Goal: Find specific page/section: Find specific page/section

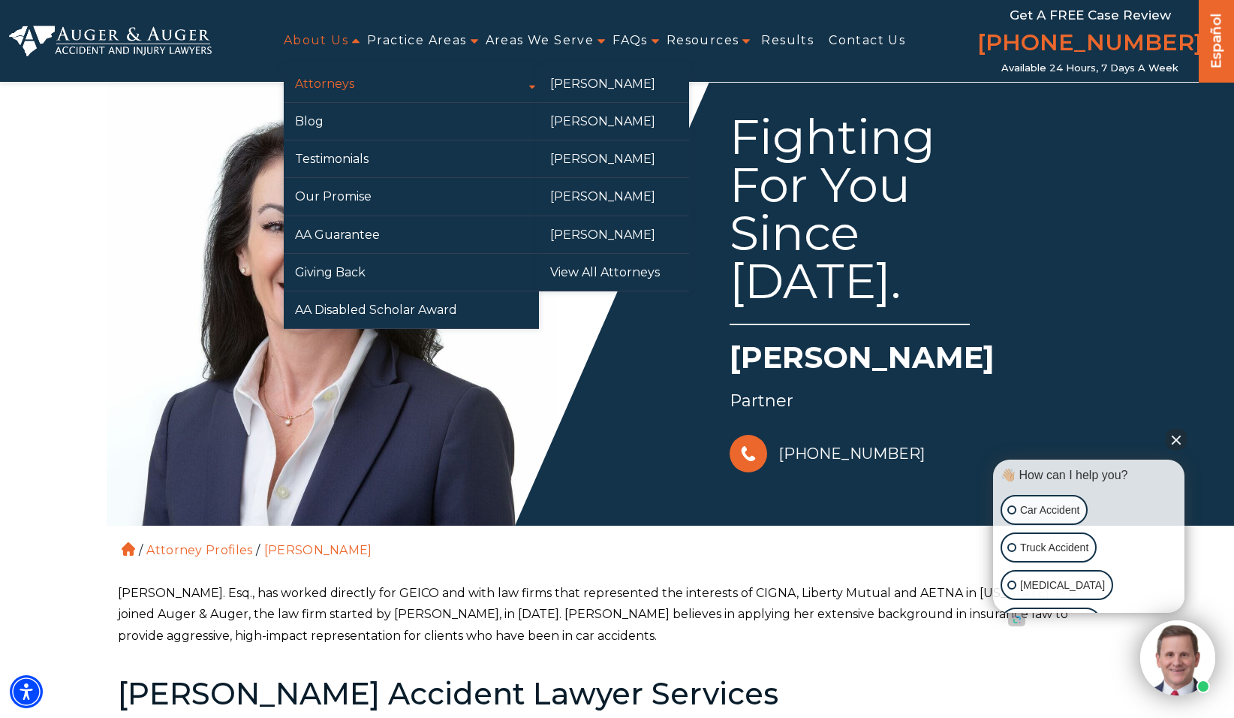
click at [327, 79] on link "Attorneys" at bounding box center [411, 83] width 255 height 37
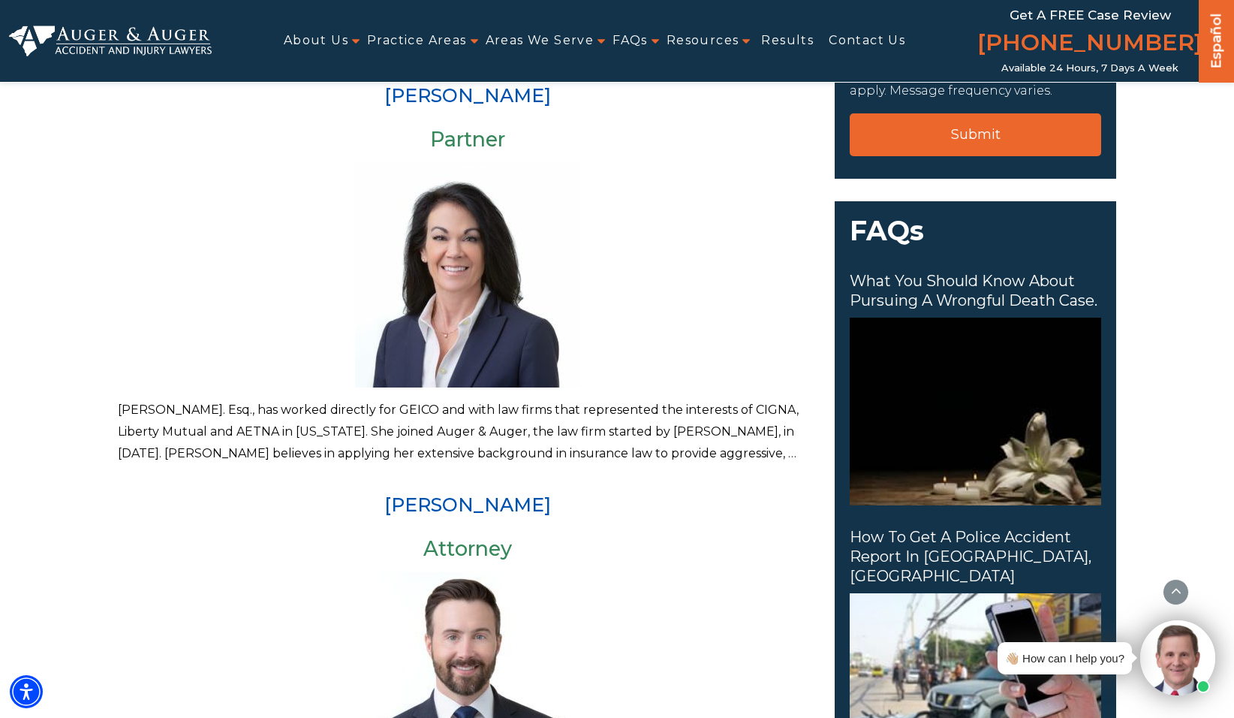
scroll to position [408, 0]
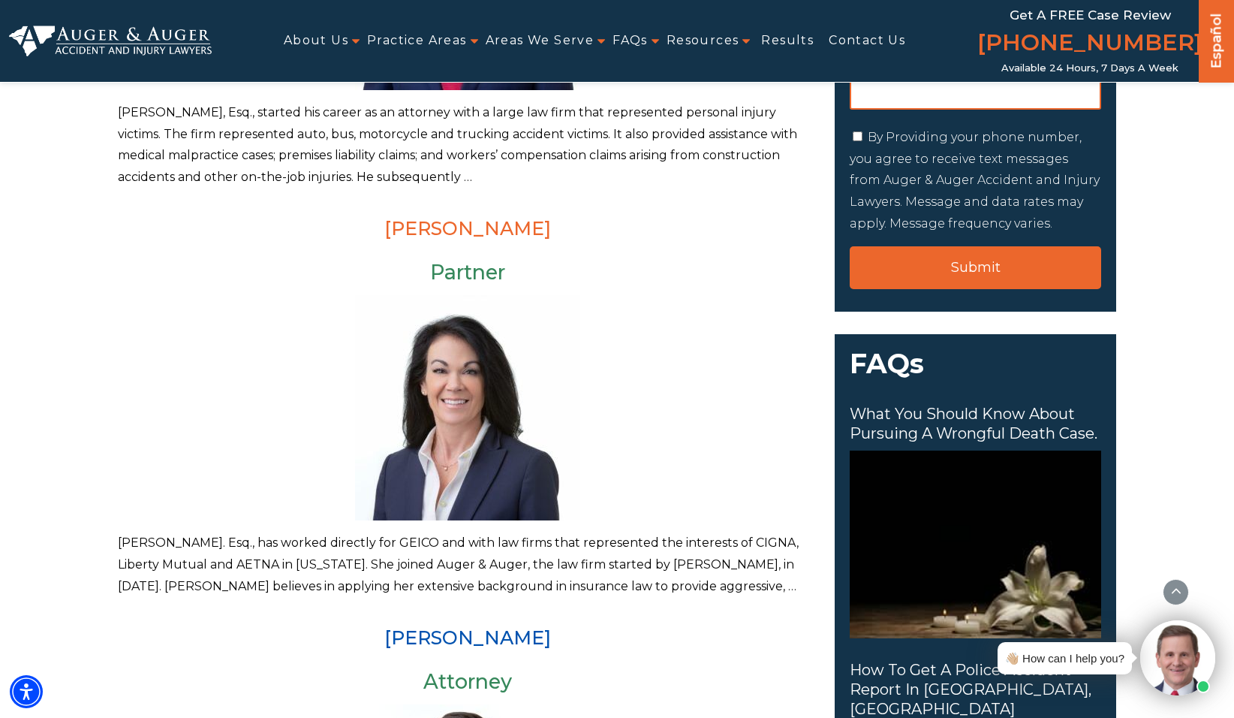
drag, startPoint x: 390, startPoint y: 214, endPoint x: 541, endPoint y: 224, distance: 151.2
drag, startPoint x: 541, startPoint y: 224, endPoint x: 523, endPoint y: 228, distance: 18.4
copy link "[PERSON_NAME]"
